Goal: Communication & Community: Answer question/provide support

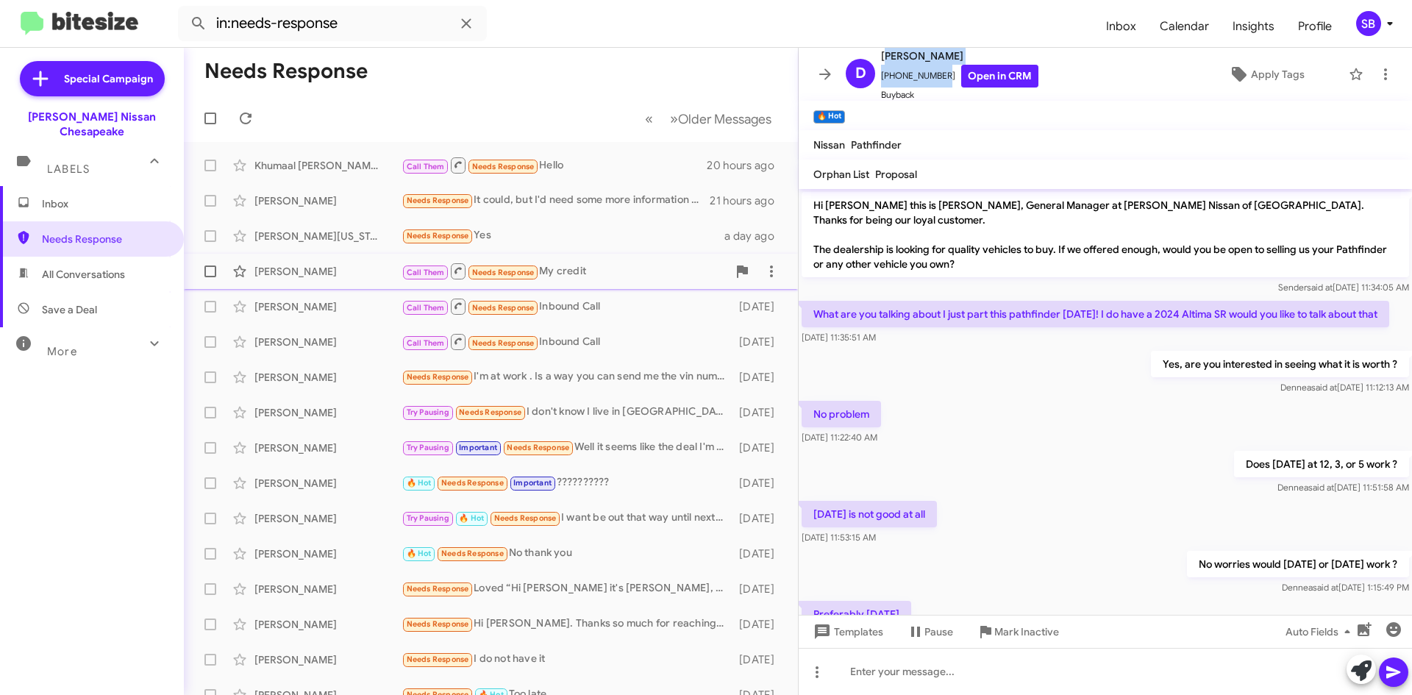
scroll to position [346, 0]
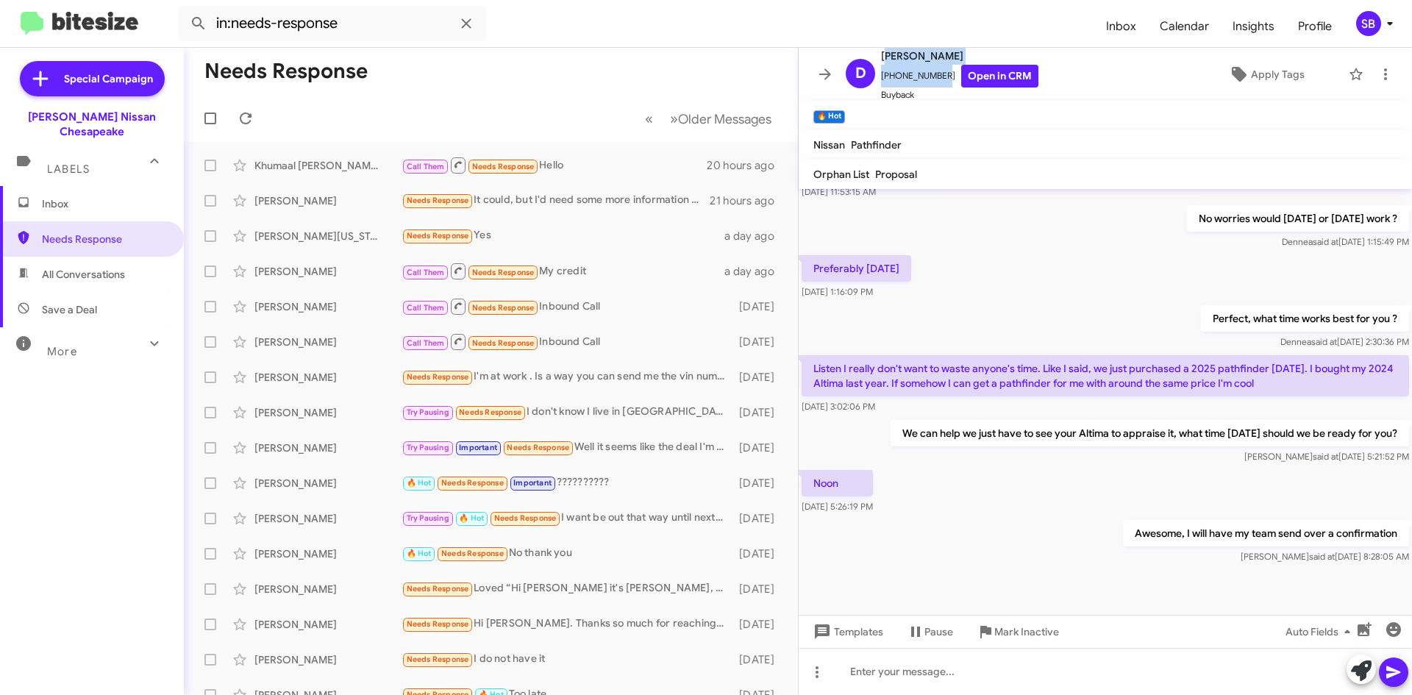
click at [112, 267] on span "All Conversations" at bounding box center [83, 274] width 83 height 15
type input "in:all-conversations"
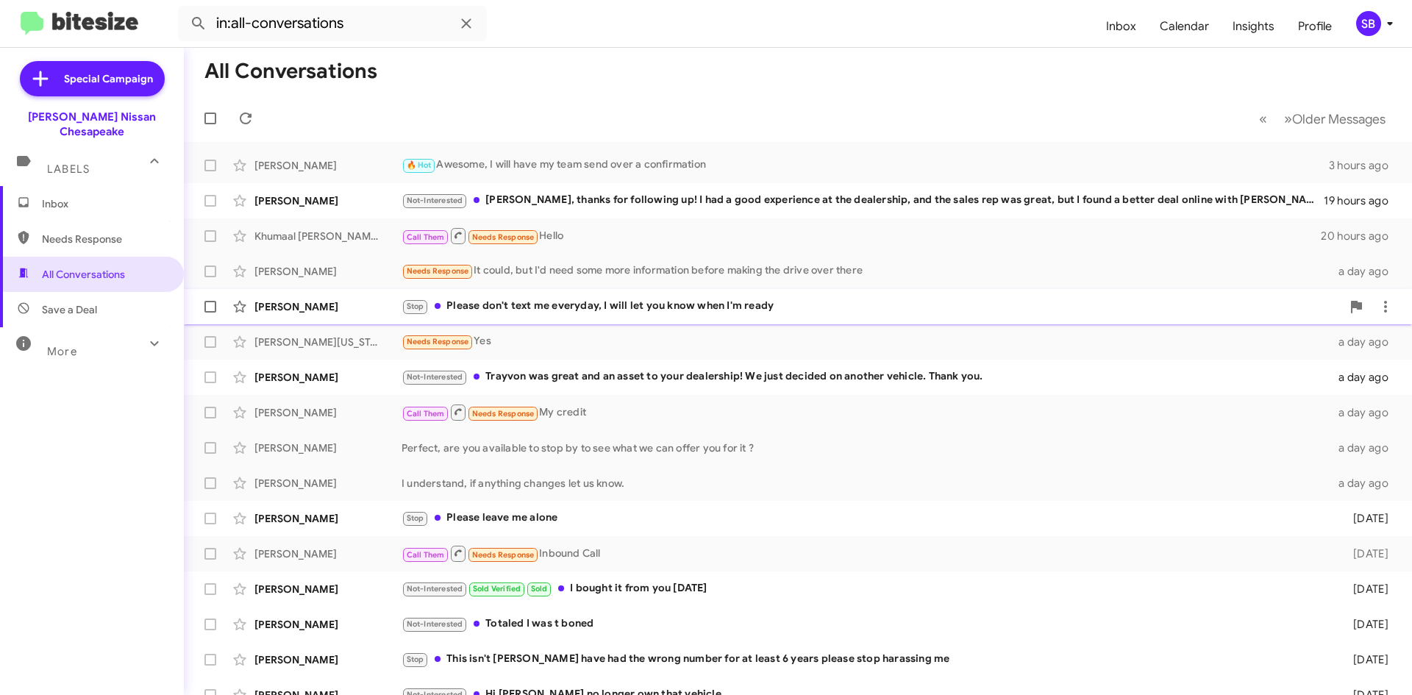
click at [617, 311] on div "Stop Please don't text me everyday, I will let you know when I'm ready" at bounding box center [871, 306] width 940 height 17
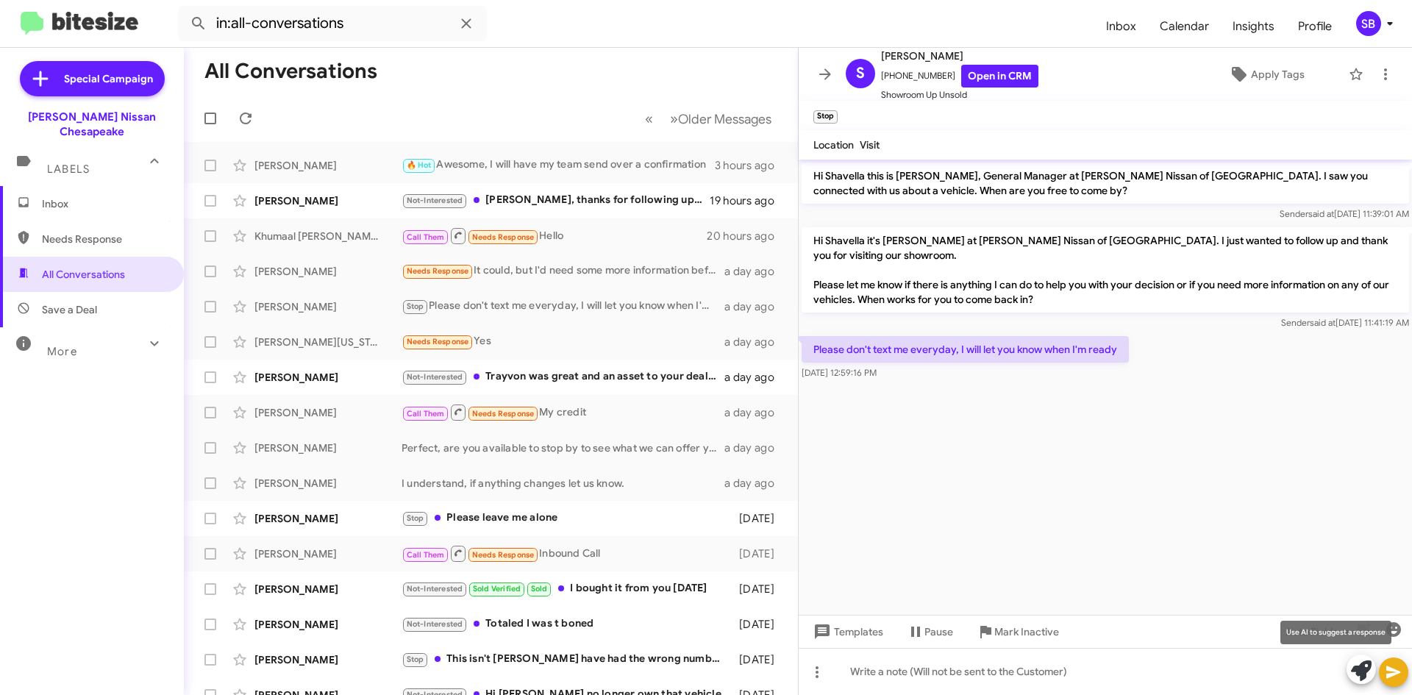
click at [1354, 677] on icon at bounding box center [1361, 670] width 21 height 21
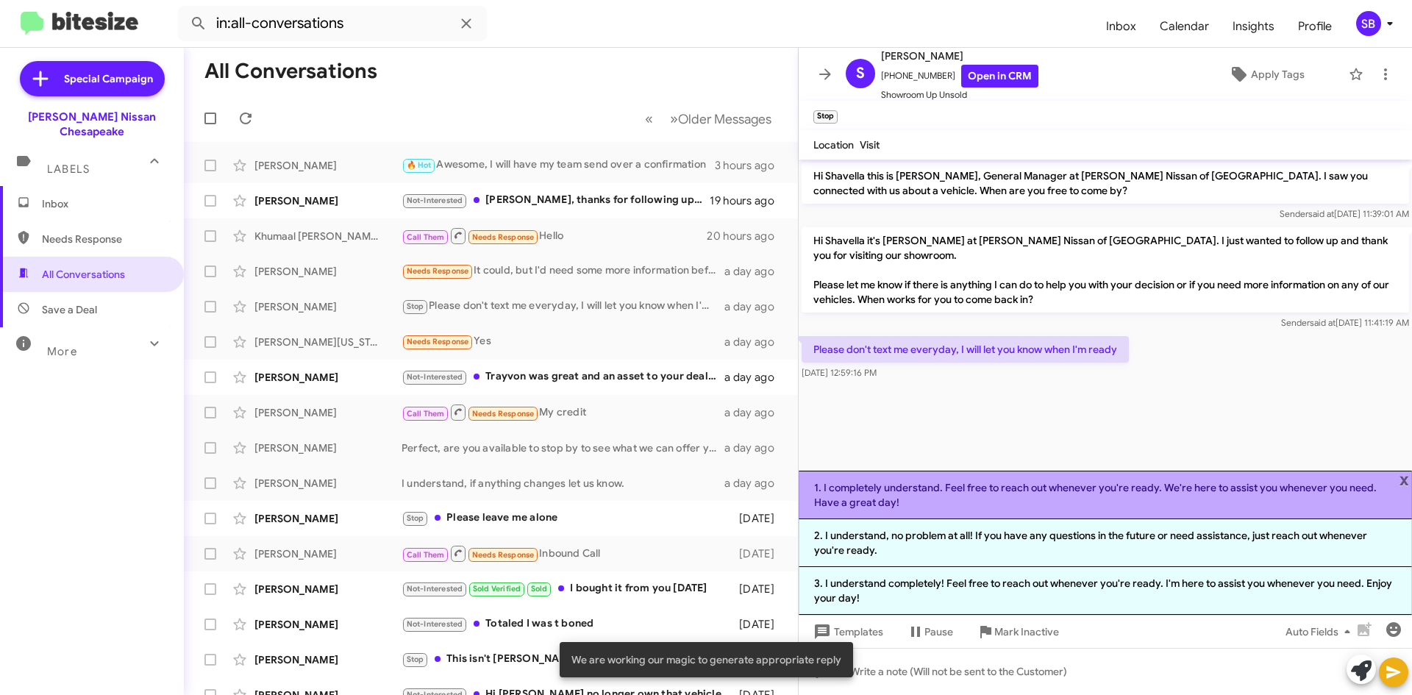
click at [981, 498] on li "1. I completely understand. Feel free to reach out whenever you're ready. We're…" at bounding box center [1105, 495] width 613 height 49
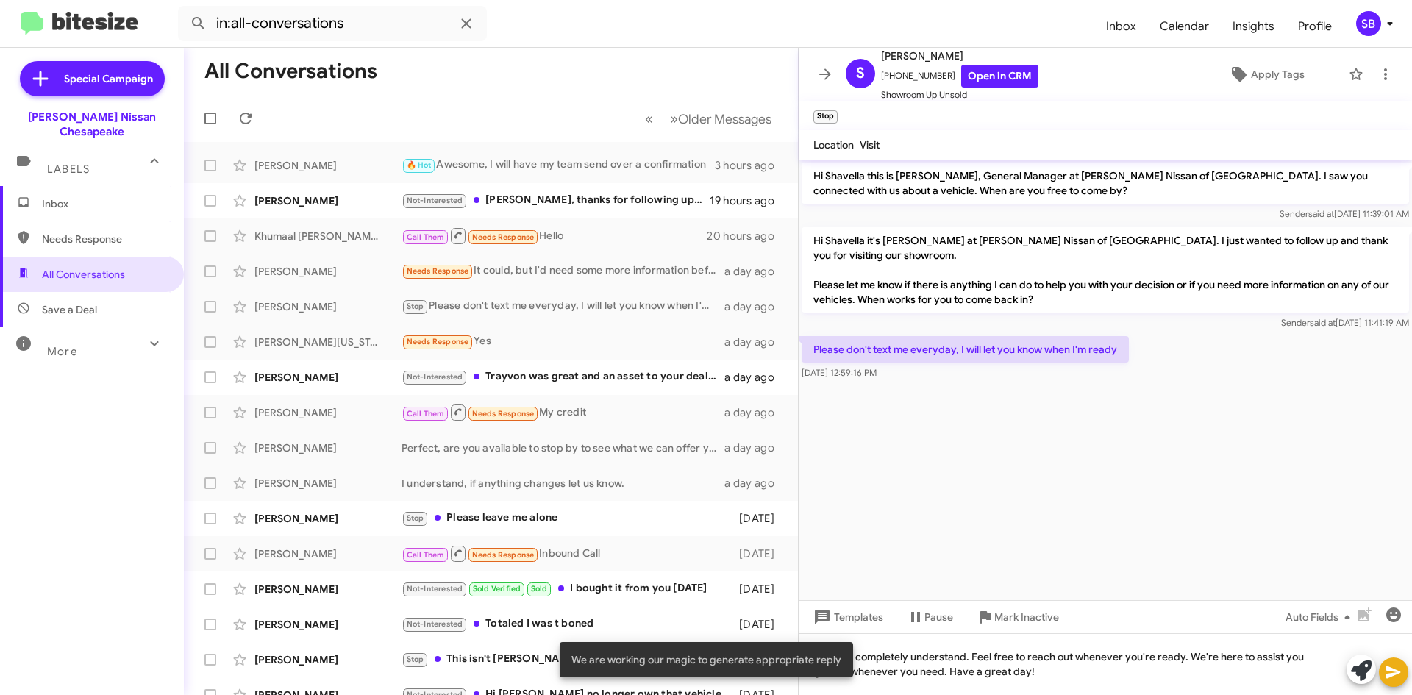
click at [1406, 674] on button at bounding box center [1393, 671] width 29 height 29
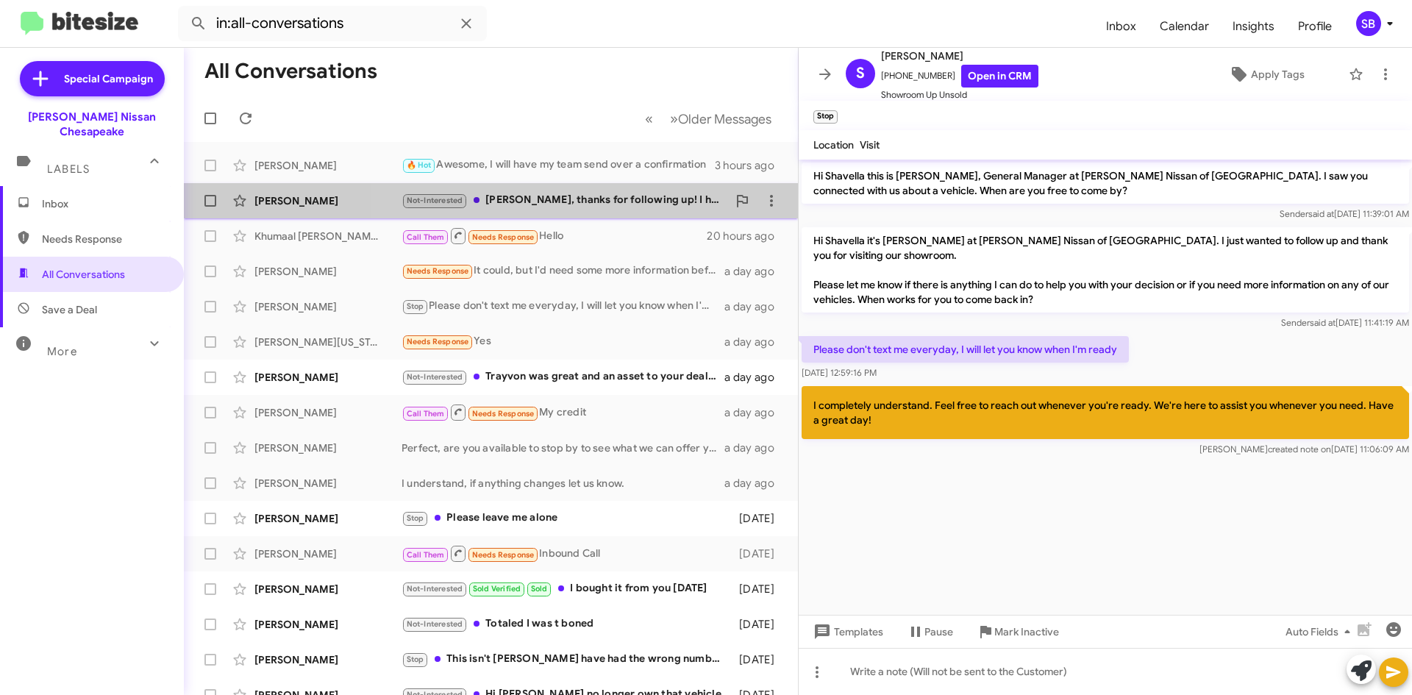
click at [599, 203] on div "Not-Interested [PERSON_NAME], thanks for following up! I had a good experience …" at bounding box center [564, 200] width 326 height 17
